Goal: Find specific page/section: Find specific page/section

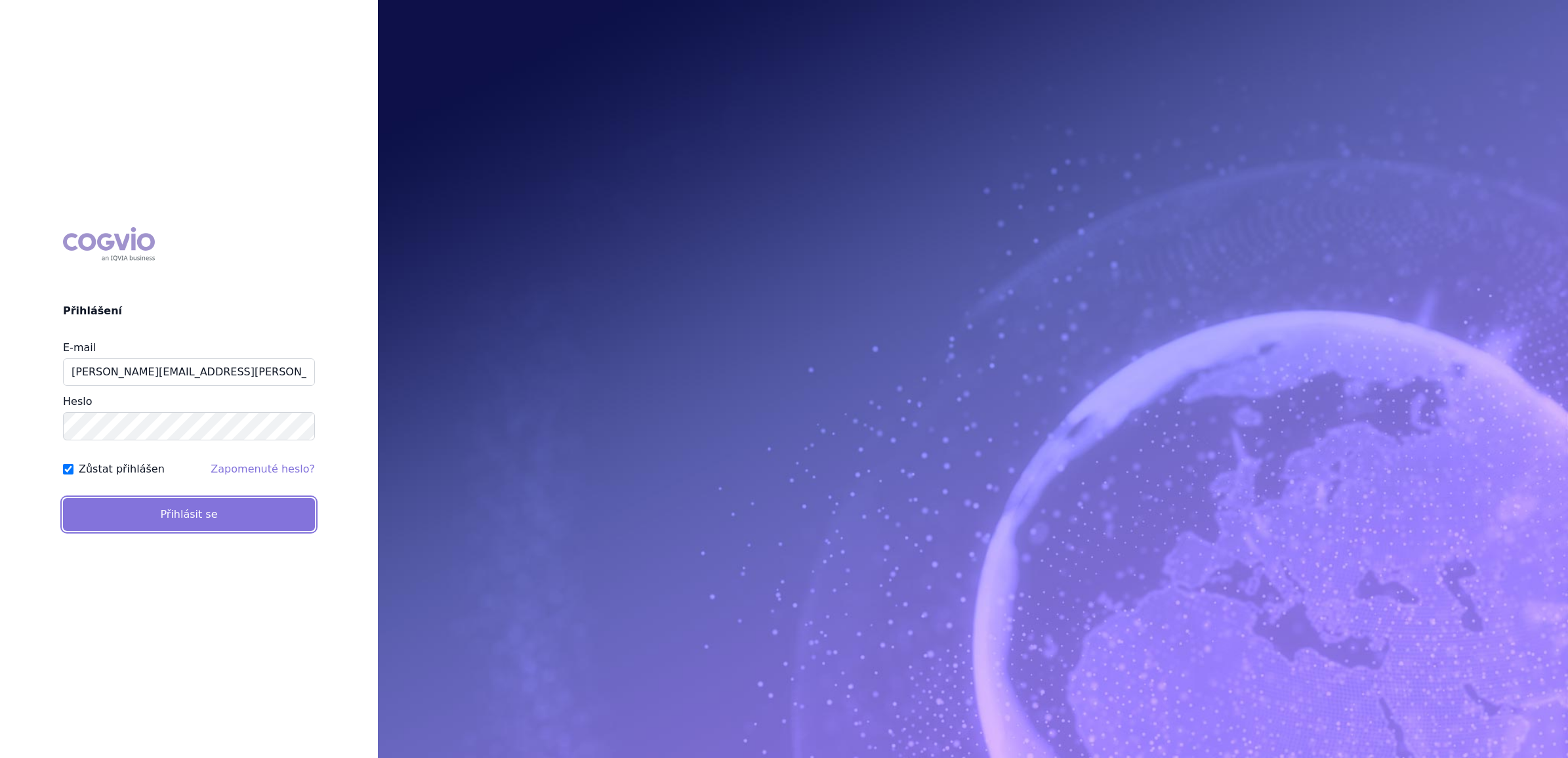
click at [128, 509] on button "Přihlásit se" at bounding box center [189, 514] width 252 height 33
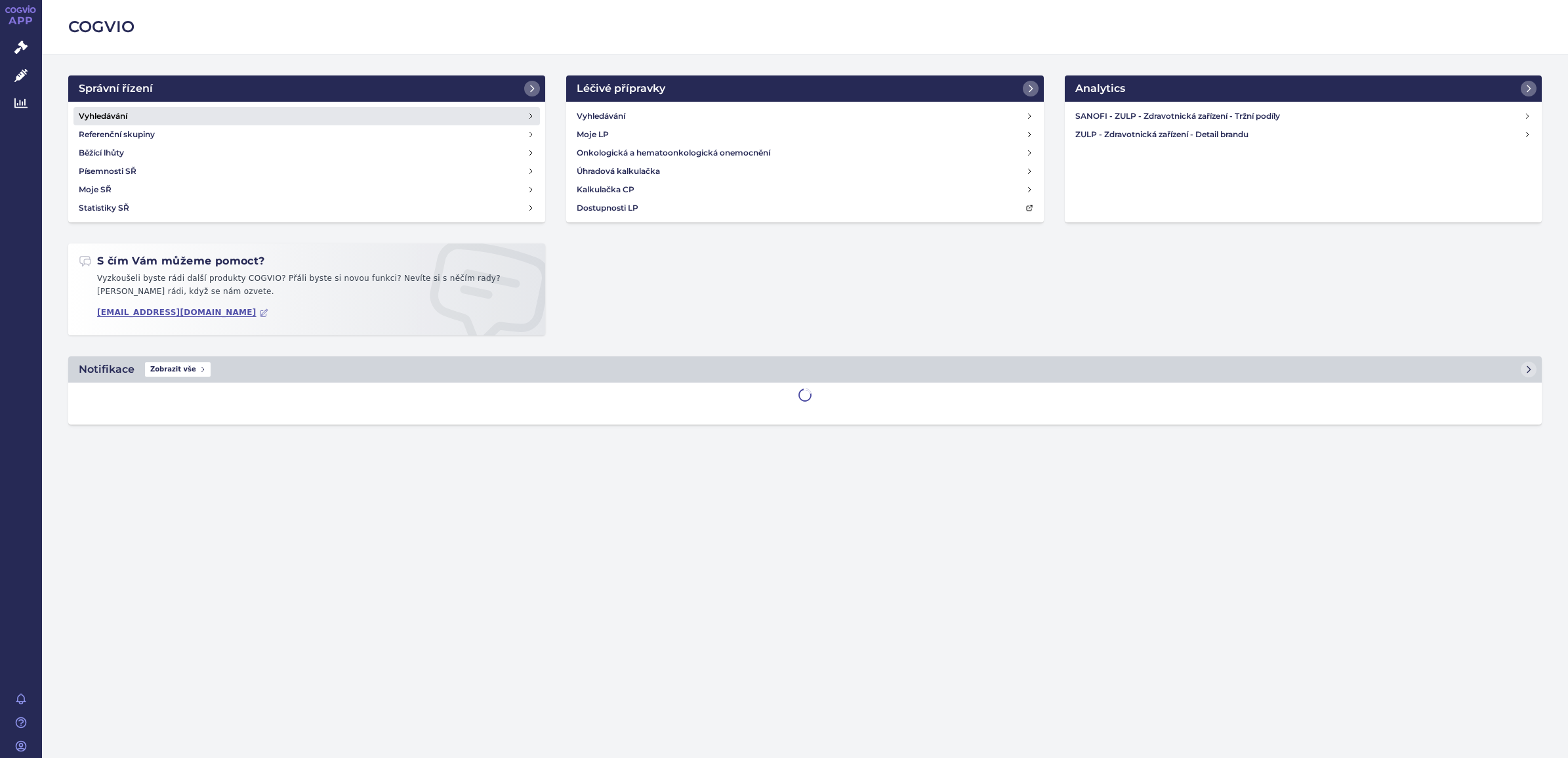
click at [110, 113] on h4 "Vyhledávání" at bounding box center [103, 116] width 49 height 13
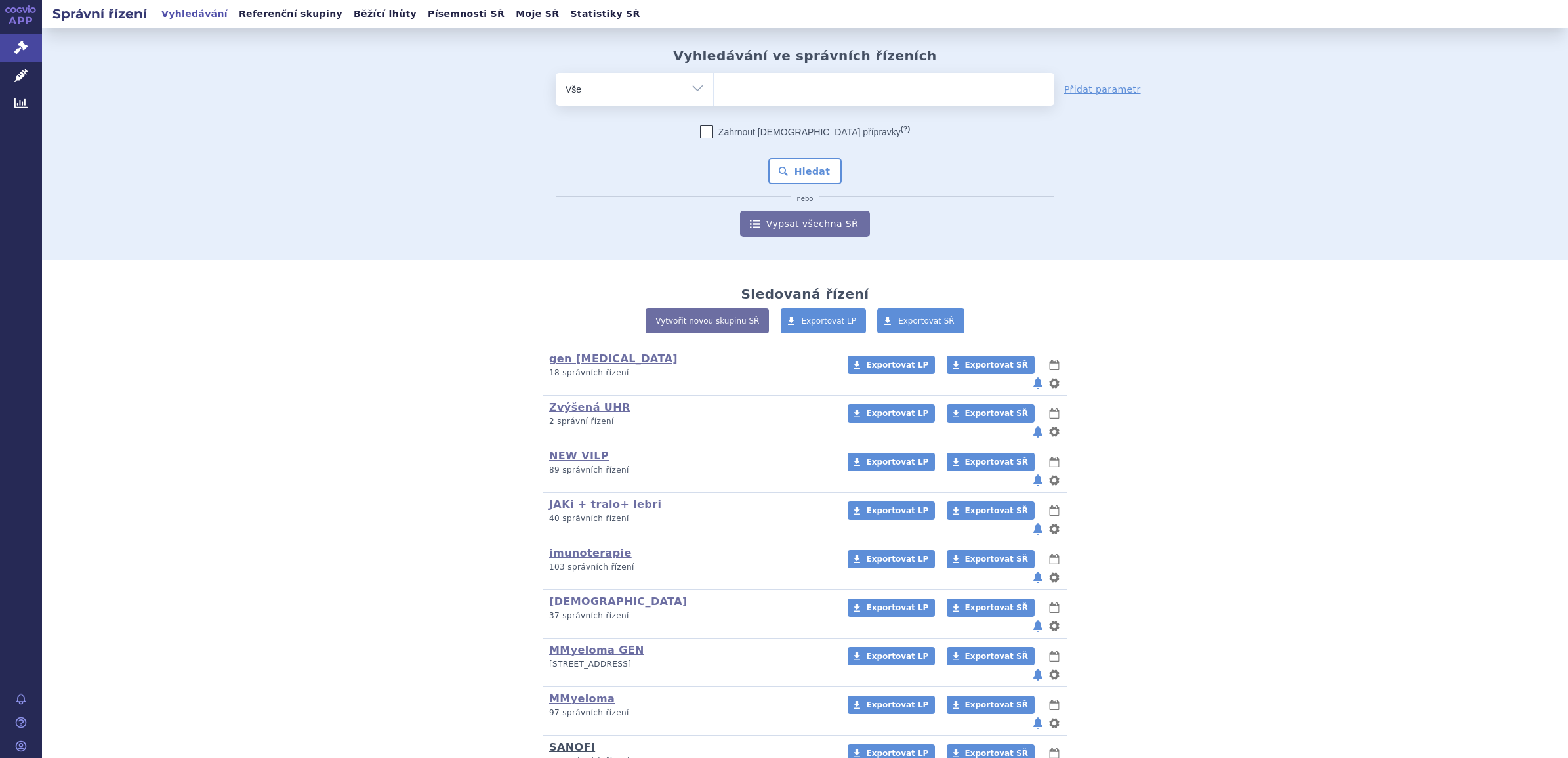
click at [569, 741] on link "SANOFI" at bounding box center [572, 747] width 46 height 13
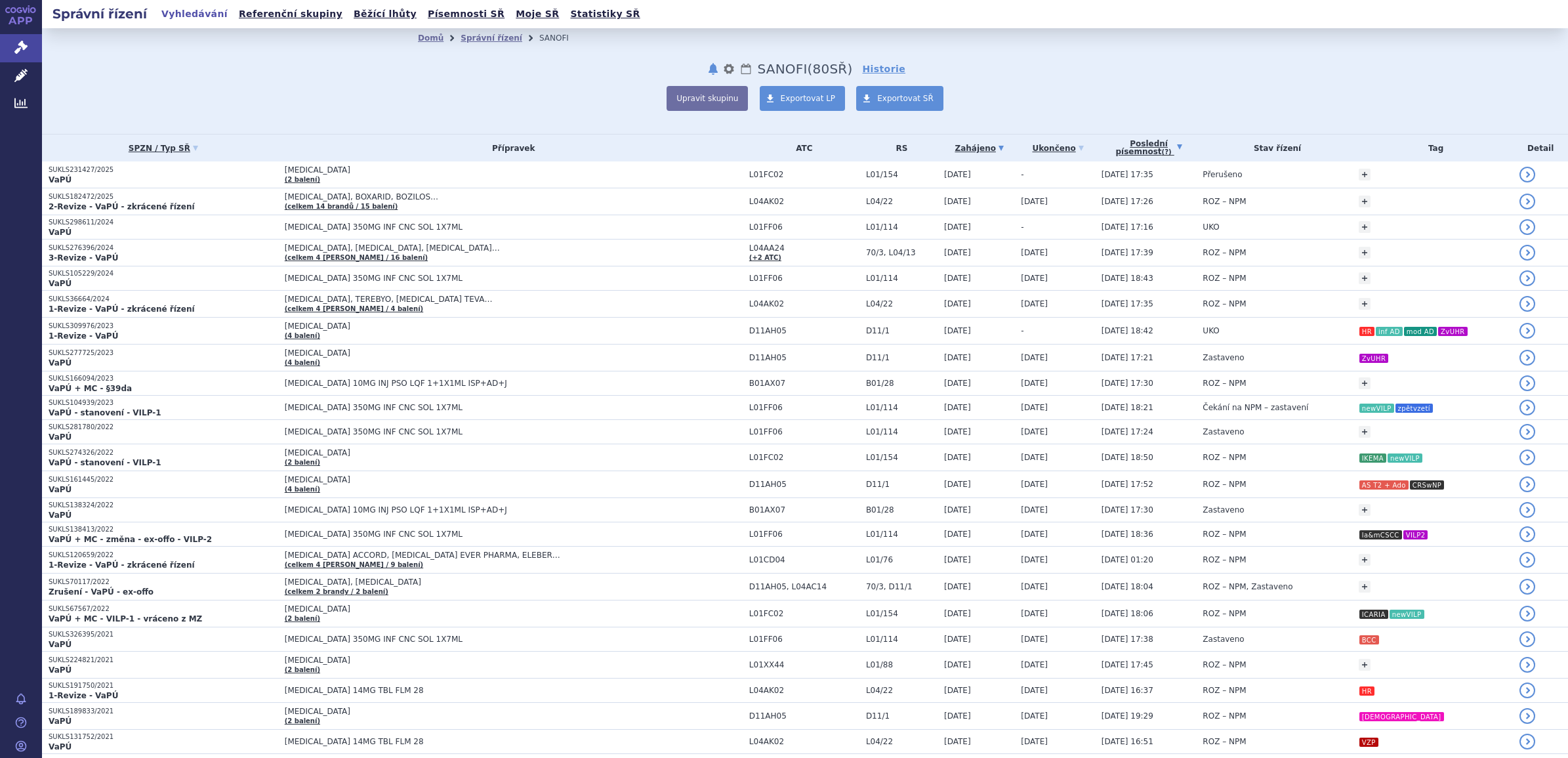
click at [1156, 142] on link "Poslední písemnost (?)" at bounding box center [1149, 148] width 95 height 27
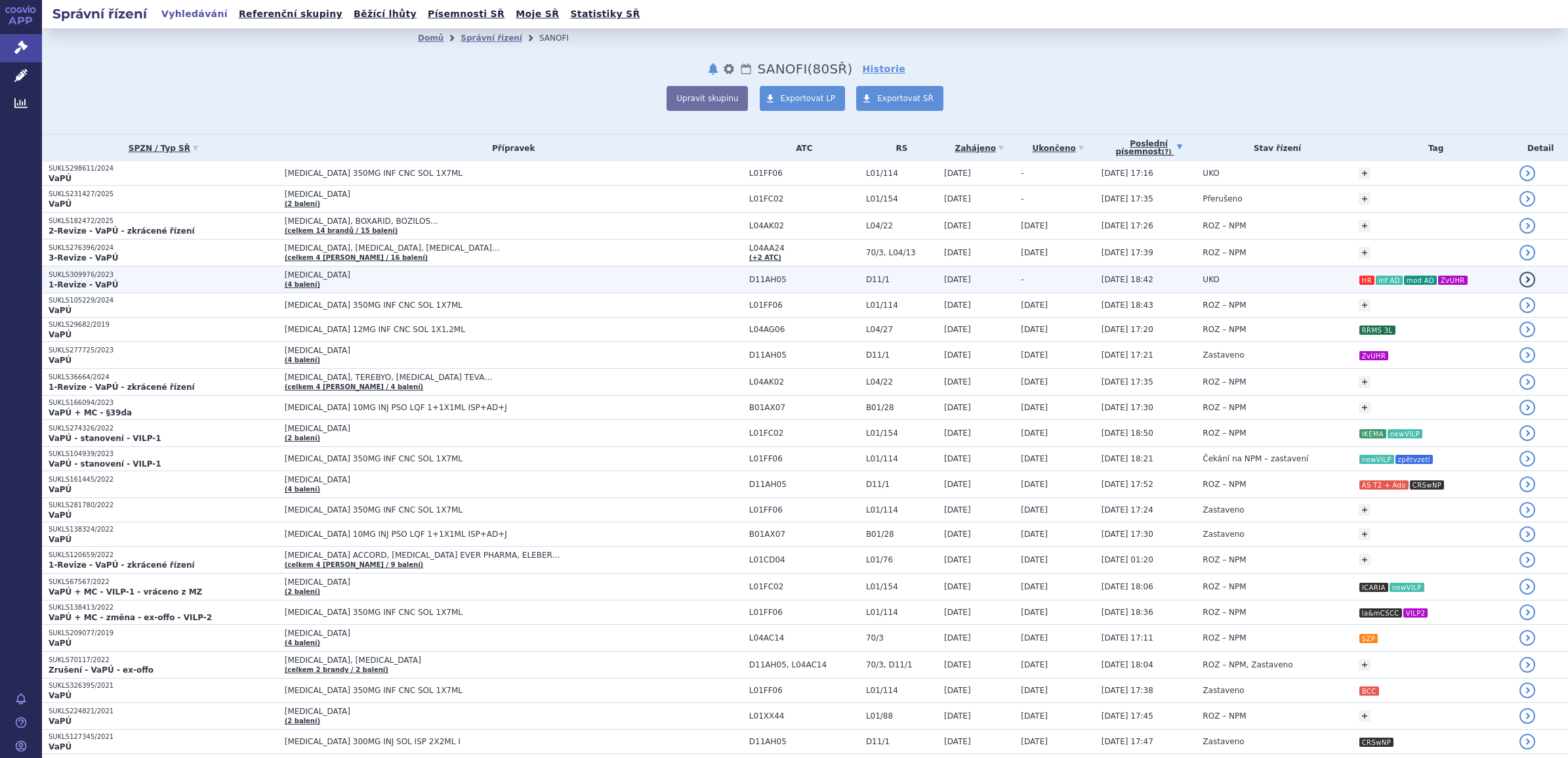
click at [296, 276] on span "[MEDICAL_DATA]" at bounding box center [449, 275] width 328 height 9
